Goal: Task Accomplishment & Management: Manage account settings

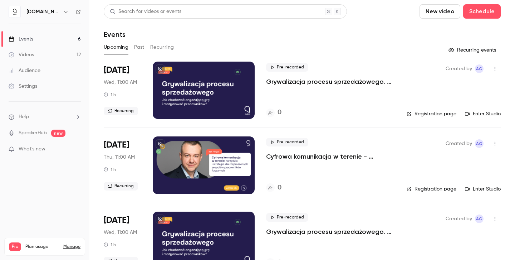
click at [166, 46] on button "Recurring" at bounding box center [162, 46] width 24 height 11
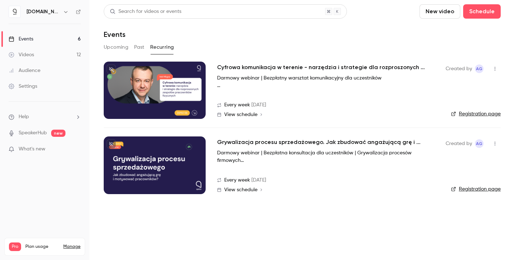
click at [236, 115] on span "View schedule" at bounding box center [240, 114] width 33 height 5
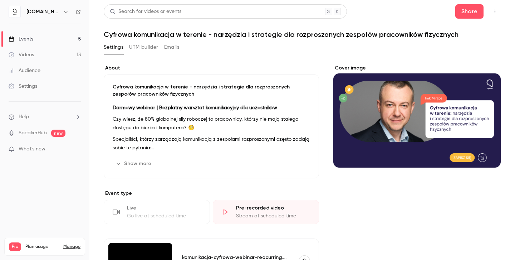
click at [25, 39] on div "Events" at bounding box center [21, 38] width 25 height 7
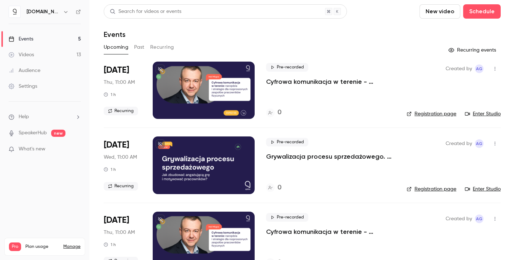
click at [157, 46] on button "Recurring" at bounding box center [162, 46] width 24 height 11
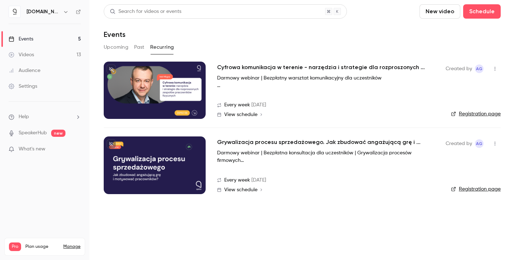
click at [113, 47] on button "Upcoming" at bounding box center [116, 46] width 25 height 11
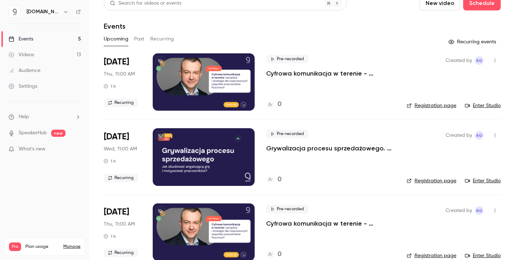
scroll to position [5, 0]
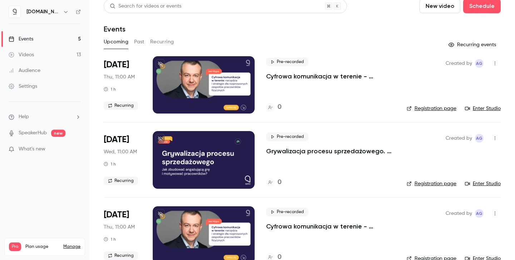
click at [435, 108] on link "Registration page" at bounding box center [432, 108] width 50 height 7
click at [147, 40] on div "Upcoming Past Recurring" at bounding box center [302, 41] width 397 height 11
click at [158, 42] on button "Recurring" at bounding box center [162, 41] width 24 height 11
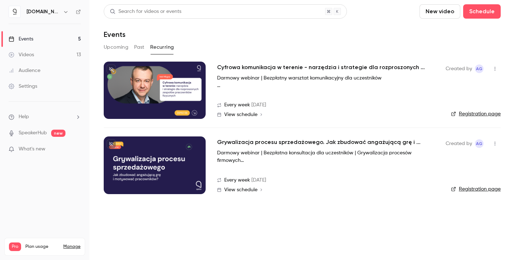
click at [475, 112] on link "Registration page" at bounding box center [476, 113] width 50 height 7
click at [116, 46] on button "Upcoming" at bounding box center [116, 46] width 25 height 11
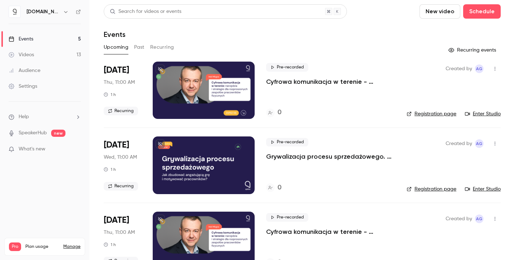
click at [154, 45] on button "Recurring" at bounding box center [162, 46] width 24 height 11
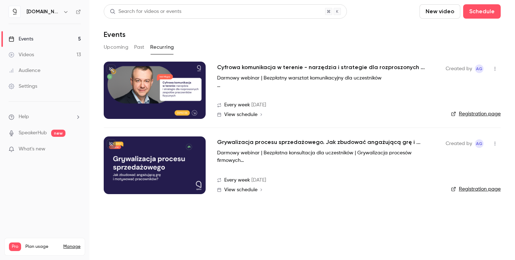
click at [230, 68] on h2 "Cyfrowa komunikacja w terenie - narzędzia i strategie dla rozproszonych zespołó…" at bounding box center [324, 67] width 215 height 9
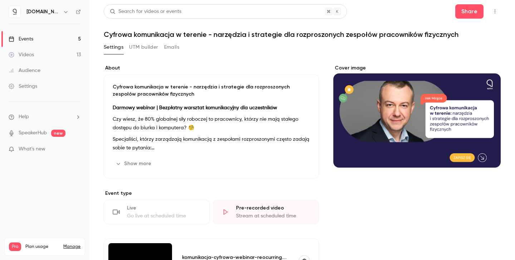
click at [174, 47] on button "Emails" at bounding box center [171, 46] width 15 height 11
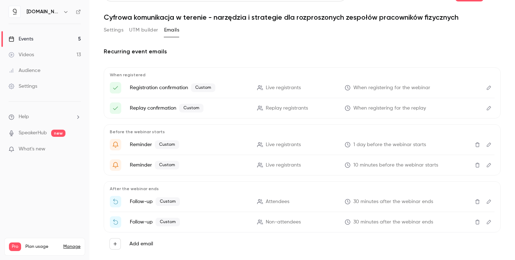
scroll to position [31, 0]
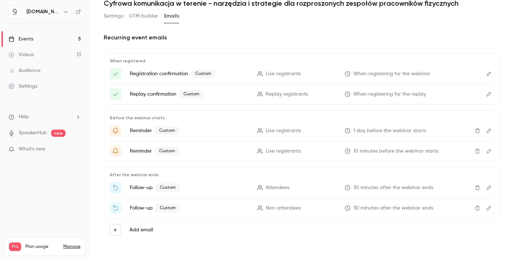
click at [489, 186] on icon "Edit" at bounding box center [489, 187] width 6 height 5
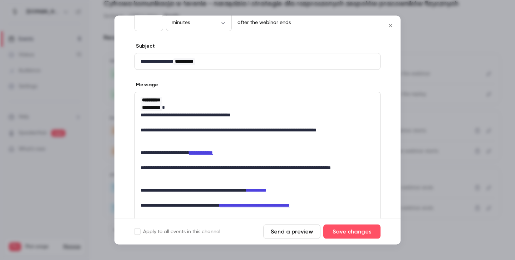
scroll to position [72, 0]
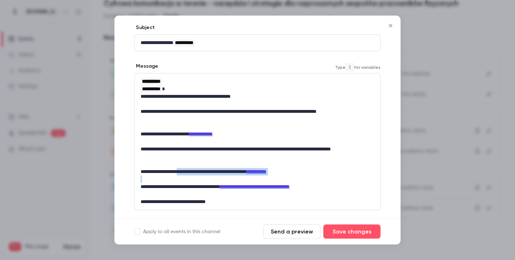
drag, startPoint x: 193, startPoint y: 170, endPoint x: 330, endPoint y: 176, distance: 137.1
click at [330, 176] on div "**********" at bounding box center [257, 142] width 245 height 136
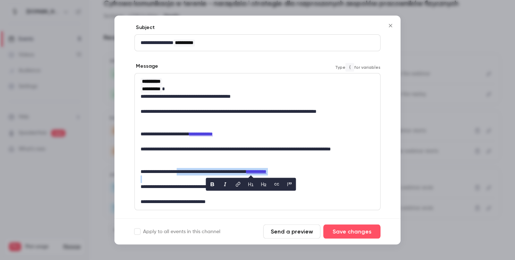
click at [338, 176] on p "editor" at bounding box center [258, 180] width 234 height 8
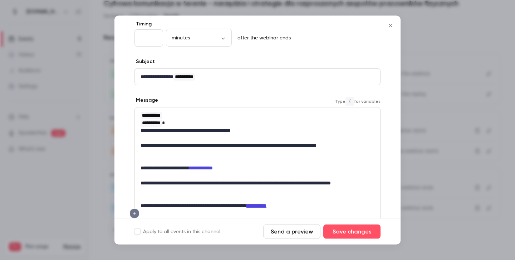
scroll to position [23, 0]
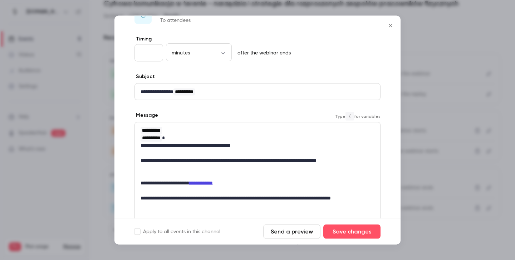
click at [391, 25] on icon "Close" at bounding box center [390, 25] width 3 height 3
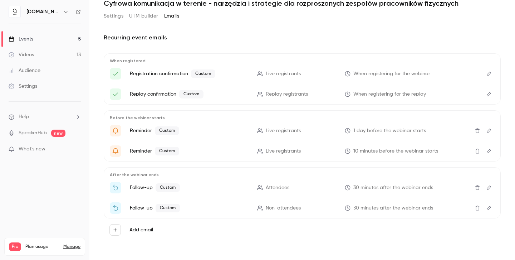
click at [118, 18] on button "Settings" at bounding box center [114, 15] width 20 height 11
